Goal: Share content: Share content

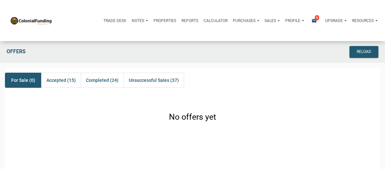
click at [144, 21] on p "Notes" at bounding box center [138, 20] width 13 height 5
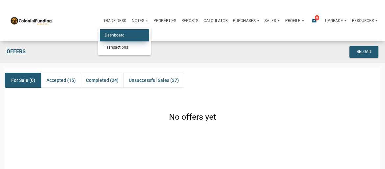
click at [116, 35] on link "Dashboard" at bounding box center [124, 35] width 49 height 12
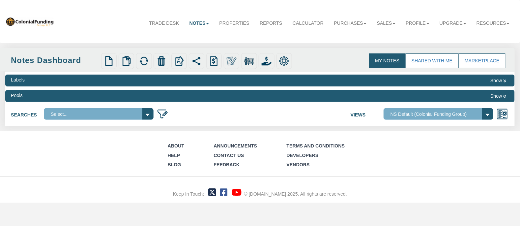
select select
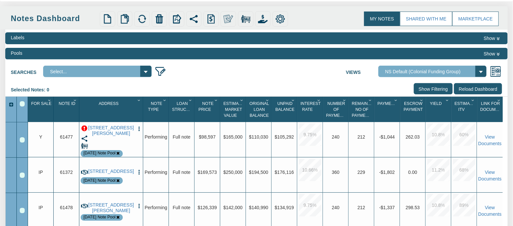
scroll to position [105, 0]
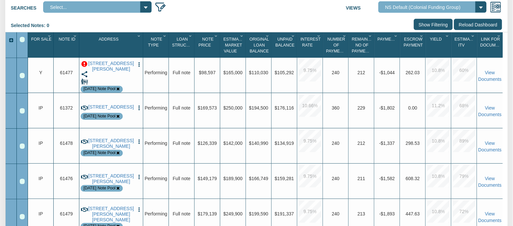
click at [22, 78] on div "Row 1, Row Selection Checkbox" at bounding box center [22, 75] width 5 height 5
click at [20, 77] on div "Row 1, Row Selection Checkbox" at bounding box center [22, 75] width 5 height 5
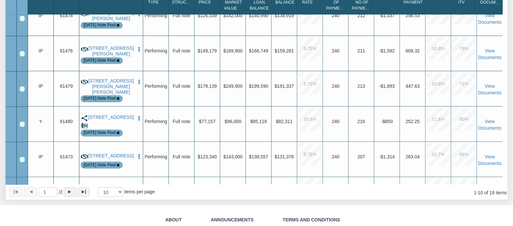
scroll to position [190, 0]
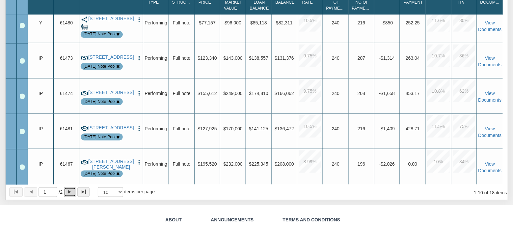
click at [71, 193] on div "Page forward" at bounding box center [69, 191] width 3 height 3
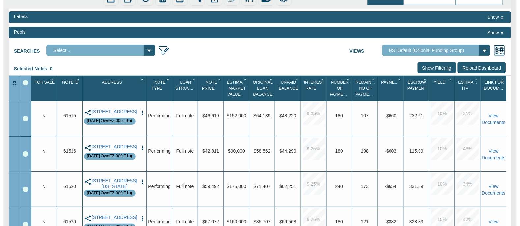
scroll to position [53, 0]
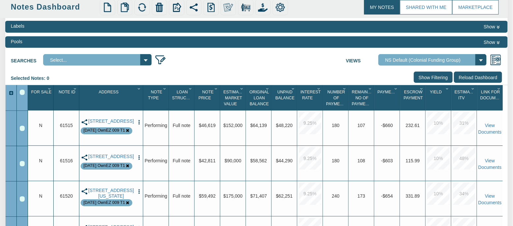
click at [21, 131] on div "Row 1, Row Selection Checkbox" at bounding box center [22, 127] width 5 height 5
click at [199, 7] on img at bounding box center [194, 8] width 10 height 10
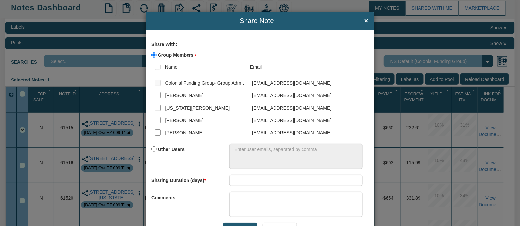
click at [151, 151] on input "Other Users" at bounding box center [153, 148] width 5 height 5
radio input "true"
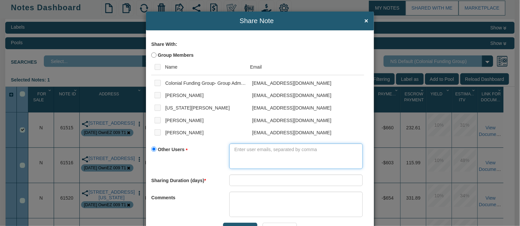
click at [237, 163] on textarea at bounding box center [295, 155] width 133 height 25
type textarea "vlad@noteunlimited.com"
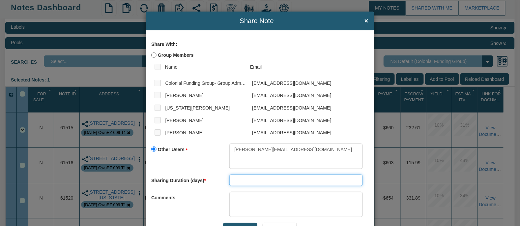
click at [256, 179] on input "number" at bounding box center [295, 180] width 133 height 12
type input "1"
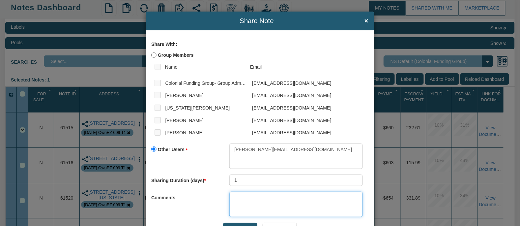
click at [243, 204] on textarea at bounding box center [295, 203] width 133 height 25
type textarea "test"
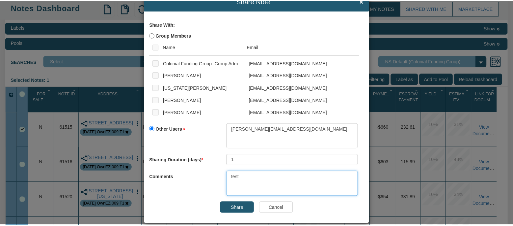
scroll to position [31, 0]
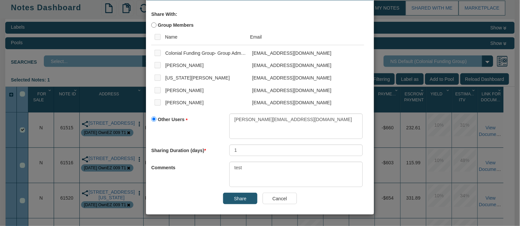
click at [238, 198] on input "Share" at bounding box center [240, 198] width 34 height 12
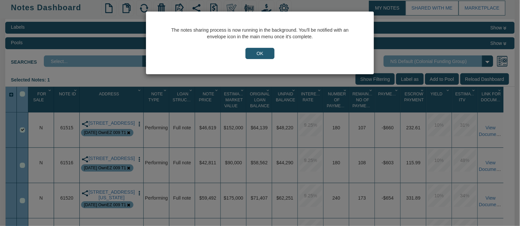
click at [264, 52] on input "OK" at bounding box center [259, 54] width 29 height 12
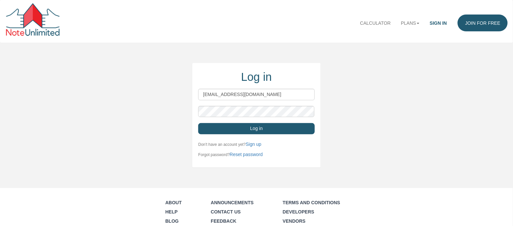
drag, startPoint x: 289, startPoint y: 94, endPoint x: 183, endPoint y: 87, distance: 105.6
click at [183, 87] on div "Log in notes@colonialfundinggroup.com Log in Don't have an account yet? Sign up…" at bounding box center [256, 115] width 513 height 104
type input "vlad@noteunlimited.com"
click at [253, 132] on button "Log in" at bounding box center [256, 128] width 116 height 11
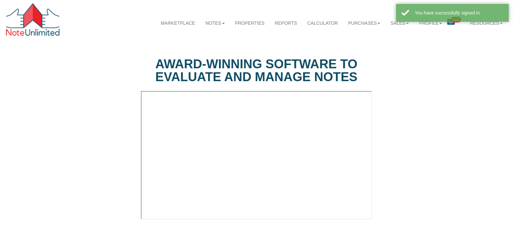
select select "string:Introduction to new features"
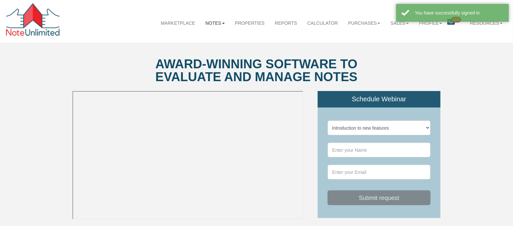
click at [211, 23] on link "Notes" at bounding box center [215, 22] width 30 height 17
click at [182, 39] on link "Dashboard" at bounding box center [199, 38] width 59 height 9
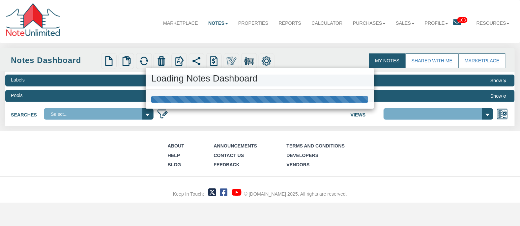
select select "3"
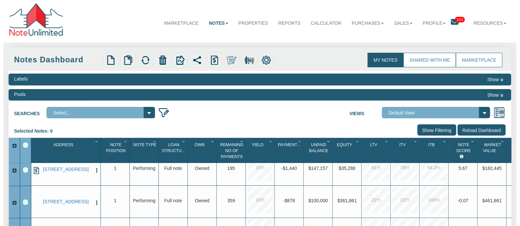
scroll to position [105, 0]
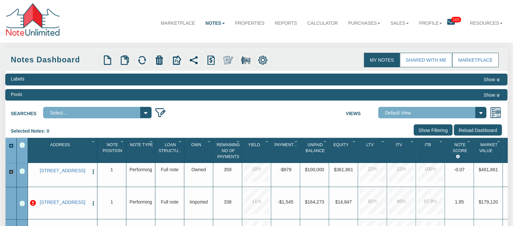
drag, startPoint x: 22, startPoint y: 205, endPoint x: 111, endPoint y: 193, distance: 90.0
click at [22, 206] on div "Row 8, Row Selection Checkbox" at bounding box center [22, 203] width 5 height 5
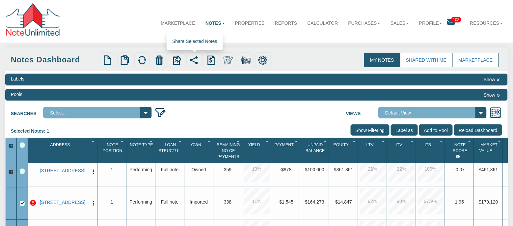
click at [198, 61] on img at bounding box center [194, 60] width 10 height 10
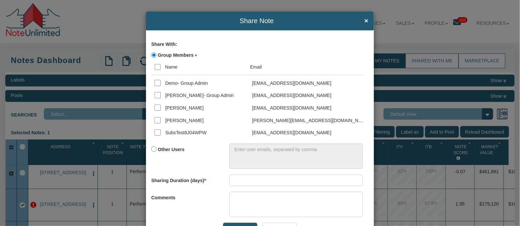
click at [151, 151] on input "Other Users" at bounding box center [153, 148] width 5 height 5
radio input "true"
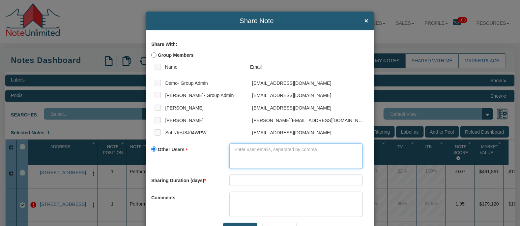
click at [256, 154] on textarea at bounding box center [295, 155] width 133 height 25
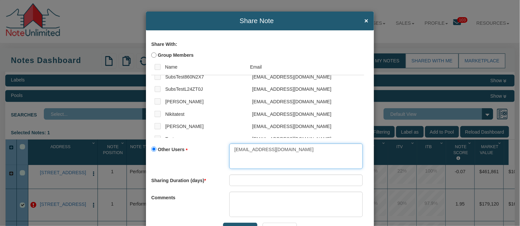
type textarea "gvruba@gmail.com"
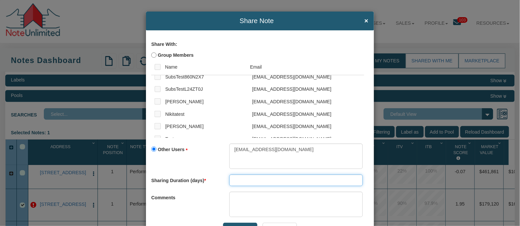
click at [239, 182] on input "number" at bounding box center [295, 180] width 133 height 12
type input "1"
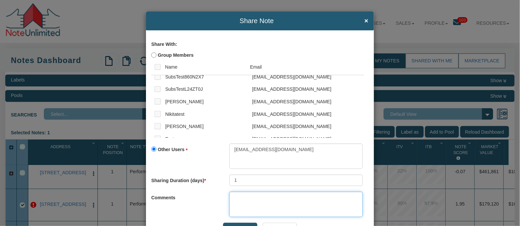
click at [240, 202] on textarea at bounding box center [295, 203] width 133 height 25
type textarea "11"
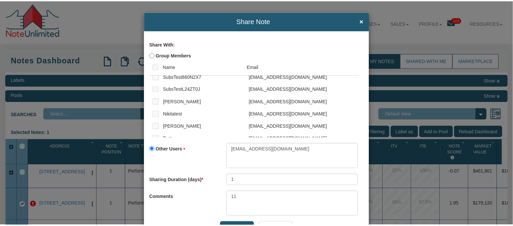
scroll to position [31, 0]
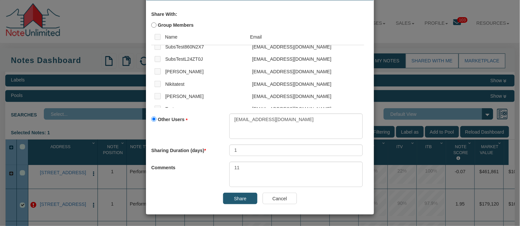
click at [235, 200] on input "Share" at bounding box center [240, 198] width 34 height 12
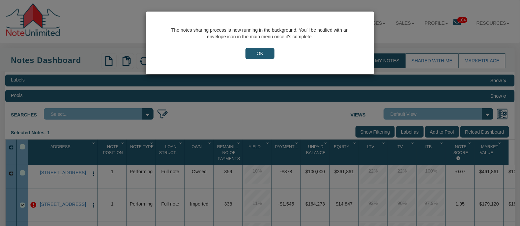
click at [262, 53] on input "OK" at bounding box center [259, 54] width 29 height 12
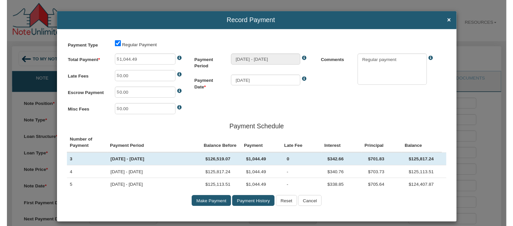
scroll to position [30, 0]
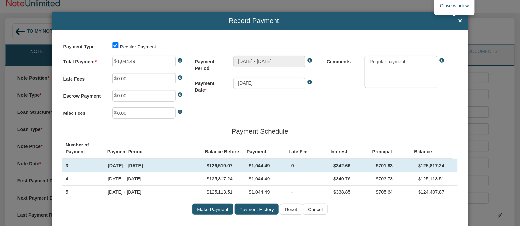
click at [458, 20] on span "×" at bounding box center [460, 21] width 4 height 8
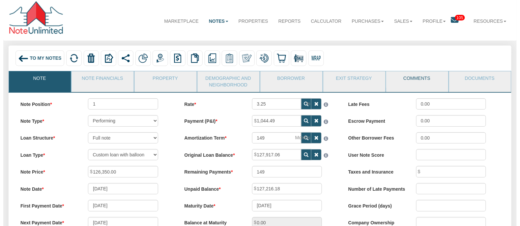
scroll to position [0, 0]
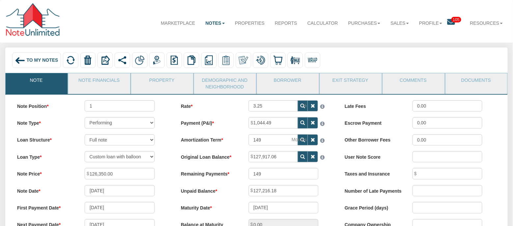
click at [453, 20] on span "105" at bounding box center [457, 20] width 10 height 6
